Goal: Information Seeking & Learning: Find contact information

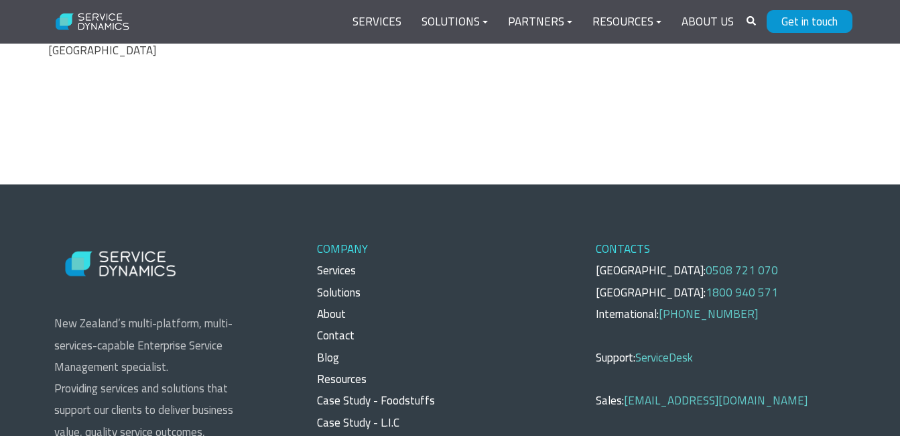
scroll to position [1072, 0]
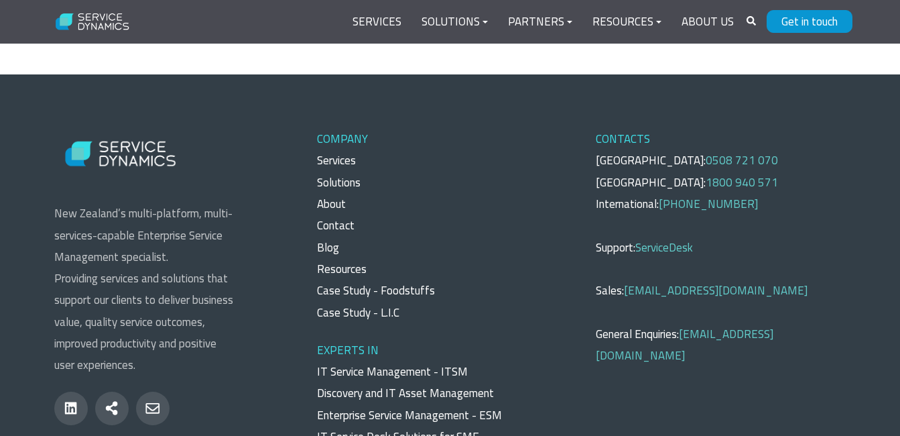
click at [739, 128] on p "CONTACTS [GEOGRAPHIC_DATA]: 0508 721 070 [GEOGRAPHIC_DATA]: 1800 940 571 Intern…" at bounding box center [721, 247] width 251 height 238
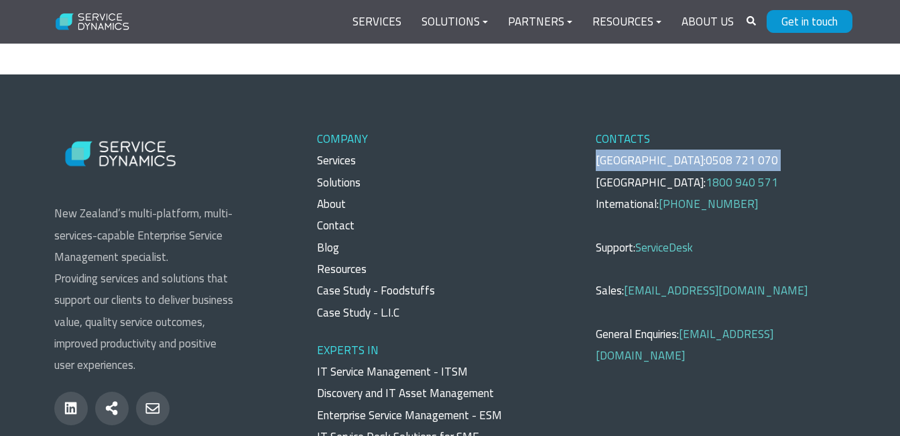
click at [739, 128] on p "CONTACTS [GEOGRAPHIC_DATA]: 0508 721 070 [GEOGRAPHIC_DATA]: 1800 940 571 Intern…" at bounding box center [721, 247] width 251 height 238
copy p "[GEOGRAPHIC_DATA]: 0508 721 070"
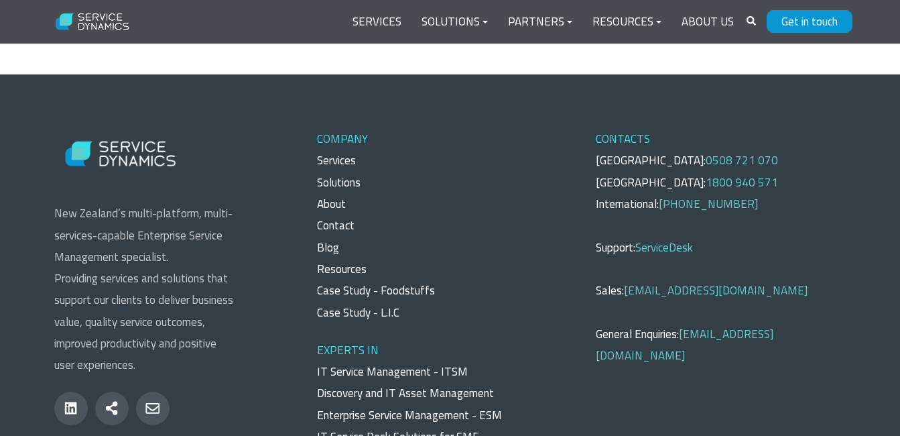
click at [778, 243] on p "CONTACTS [GEOGRAPHIC_DATA]: 0508 721 070 [GEOGRAPHIC_DATA]: 1800 940 571 Intern…" at bounding box center [721, 247] width 251 height 238
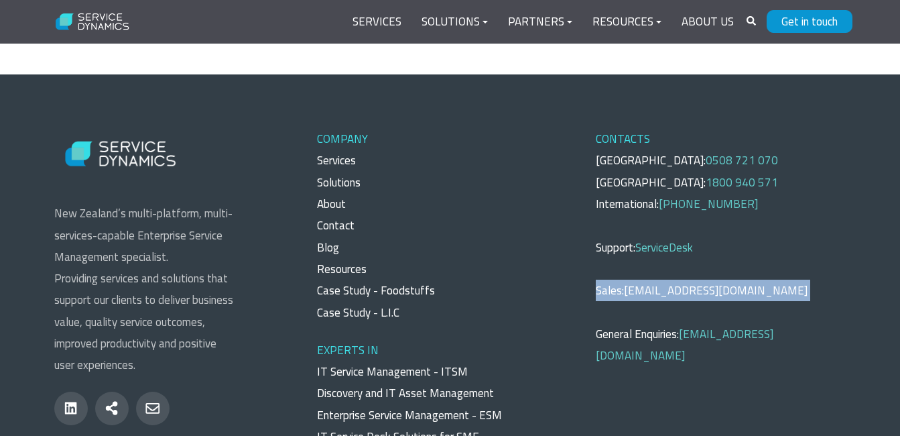
click at [778, 243] on p "CONTACTS [GEOGRAPHIC_DATA]: 0508 721 070 [GEOGRAPHIC_DATA]: 1800 940 571 Intern…" at bounding box center [721, 247] width 251 height 238
copy p "Sales: [EMAIL_ADDRESS][DOMAIN_NAME]"
